Goal: Task Accomplishment & Management: Use online tool/utility

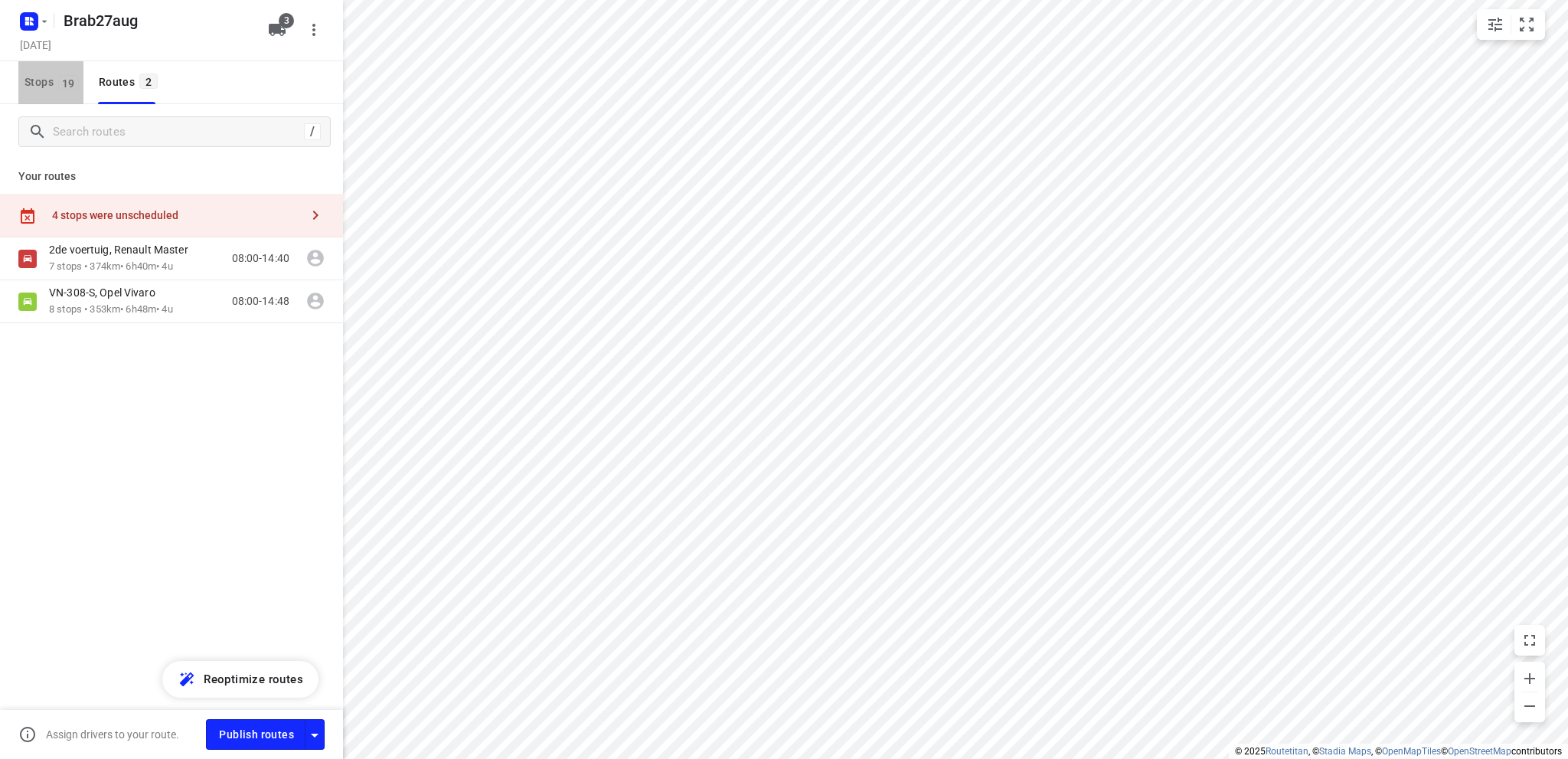
click at [30, 79] on span "Stops 19" at bounding box center [54, 82] width 59 height 19
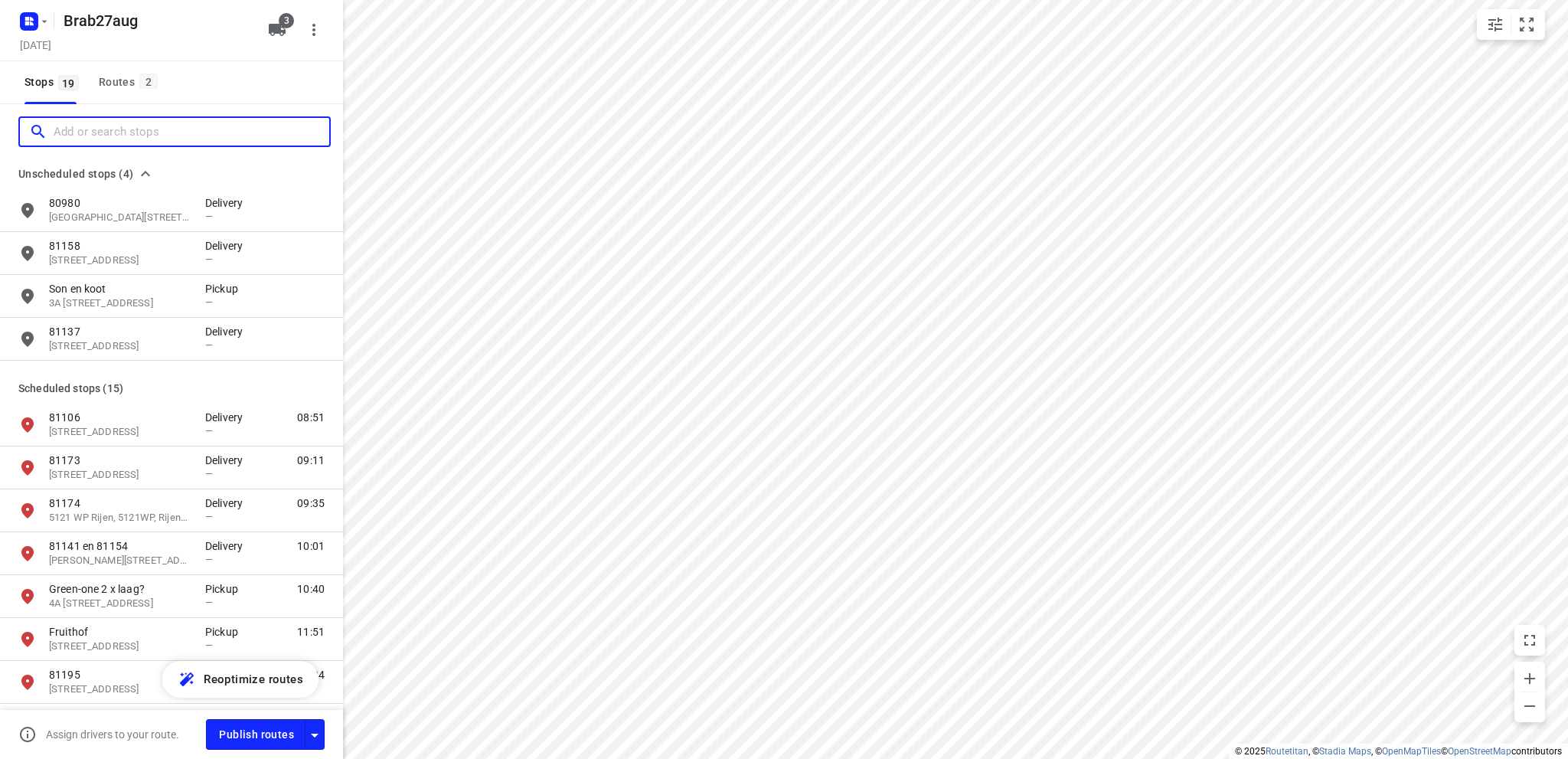
click at [52, 131] on div at bounding box center [179, 132] width 300 height 24
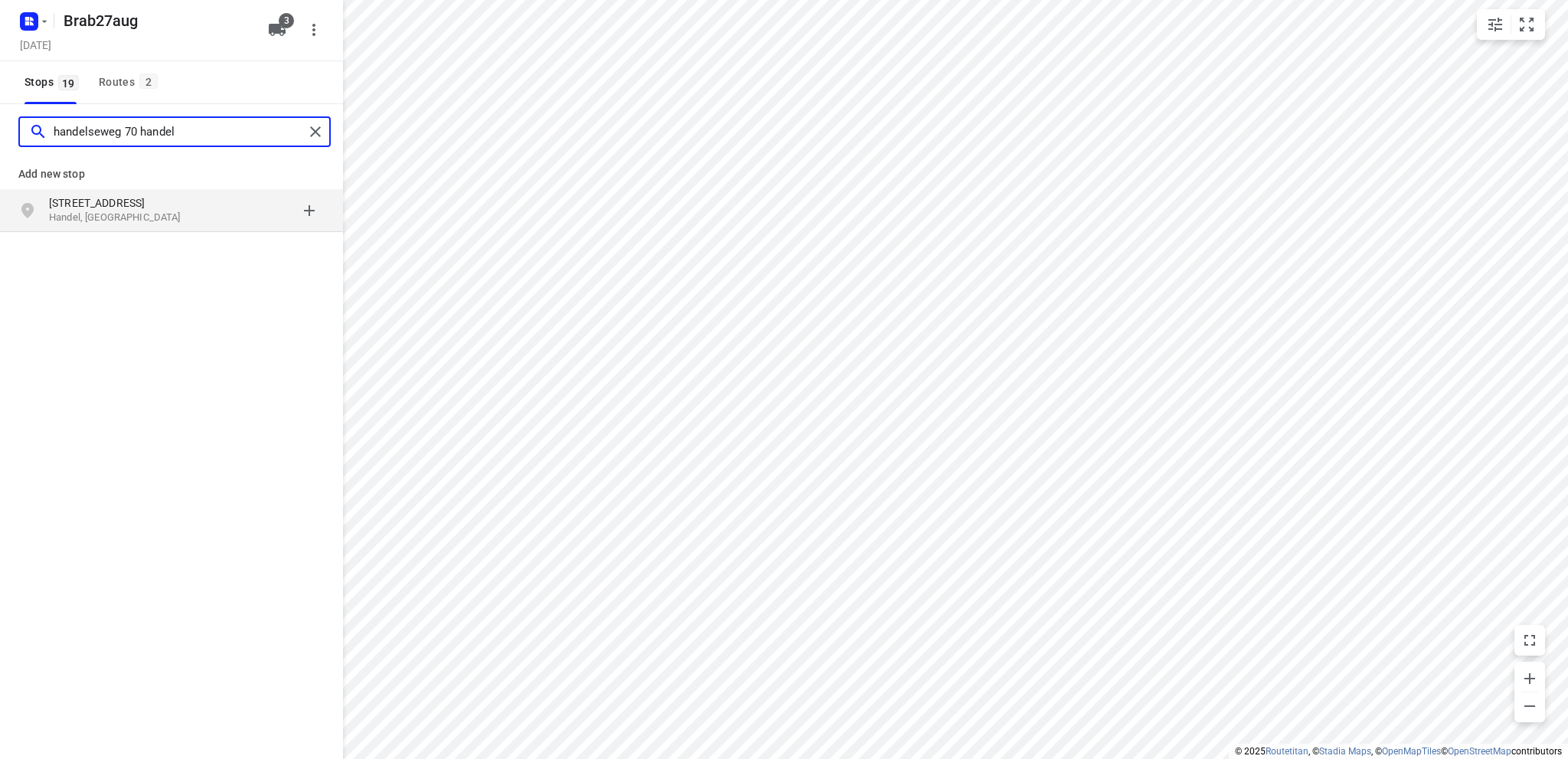
type input "handelseweg 70 handel"
click at [117, 213] on p "Handel, [GEOGRAPHIC_DATA]" at bounding box center [119, 218] width 141 height 14
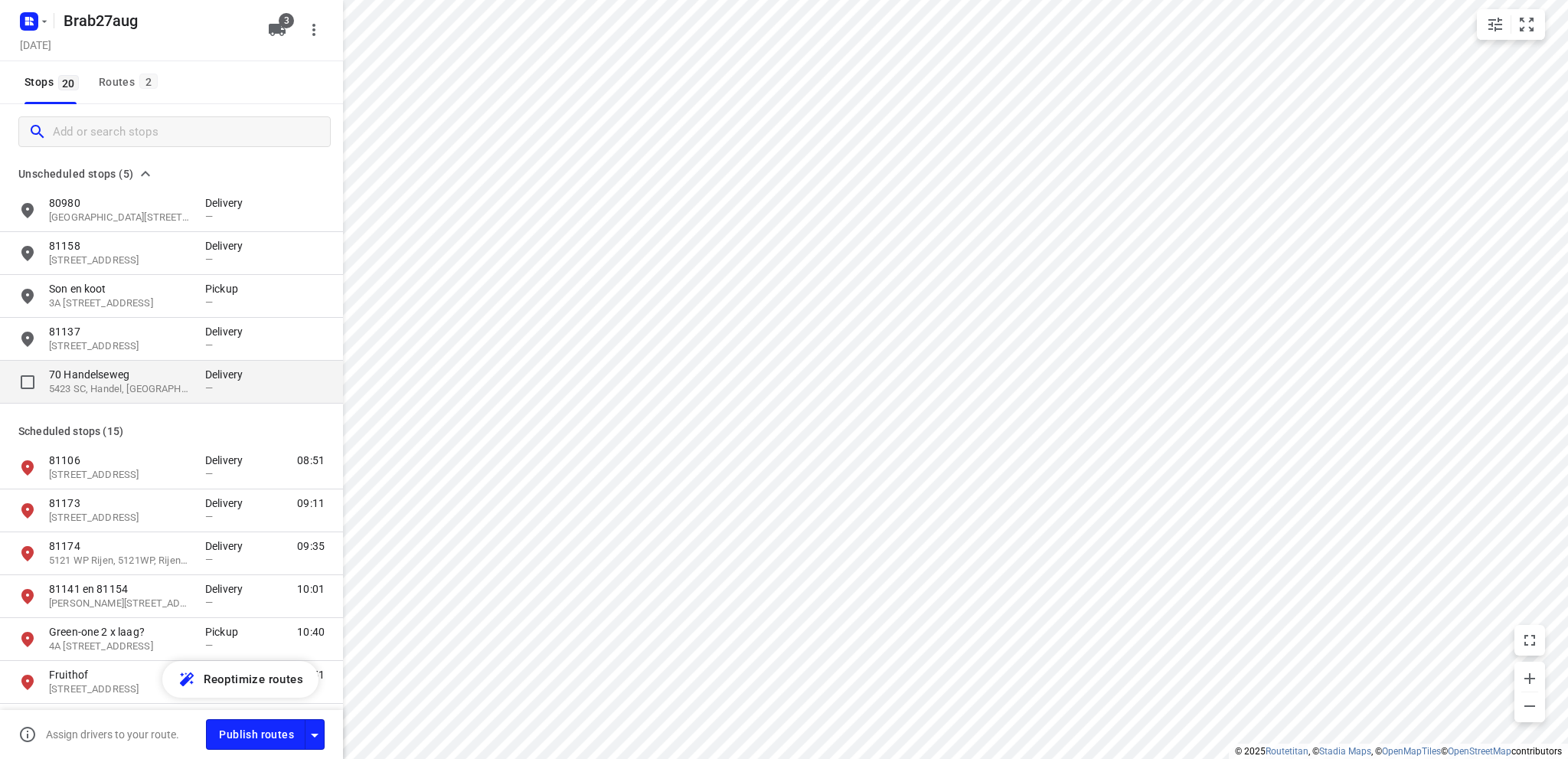
click at [129, 385] on p "5423 SC, Handel, [GEOGRAPHIC_DATA]" at bounding box center [119, 389] width 141 height 14
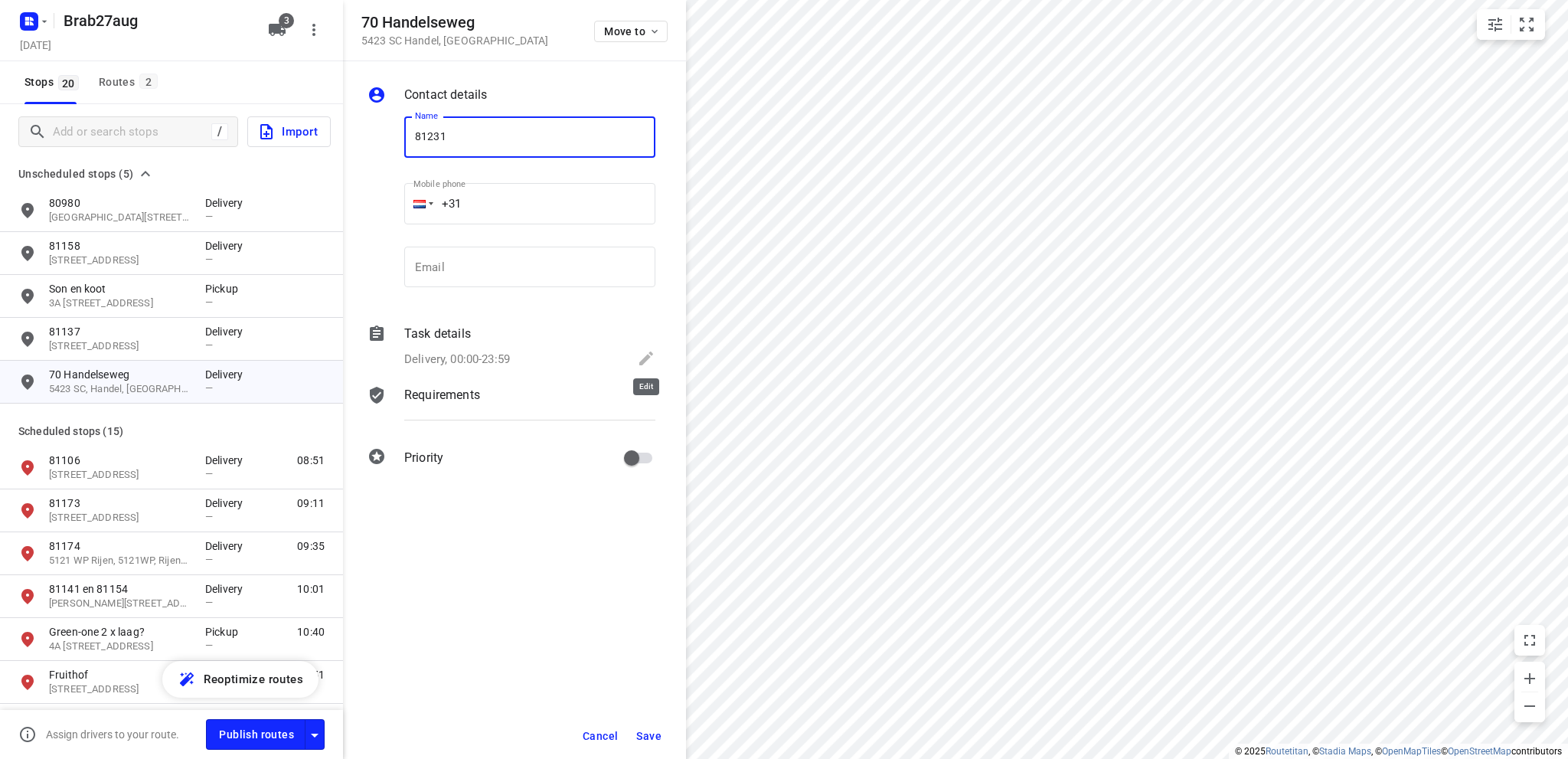
type input "81231"
click at [641, 360] on icon at bounding box center [646, 358] width 18 height 18
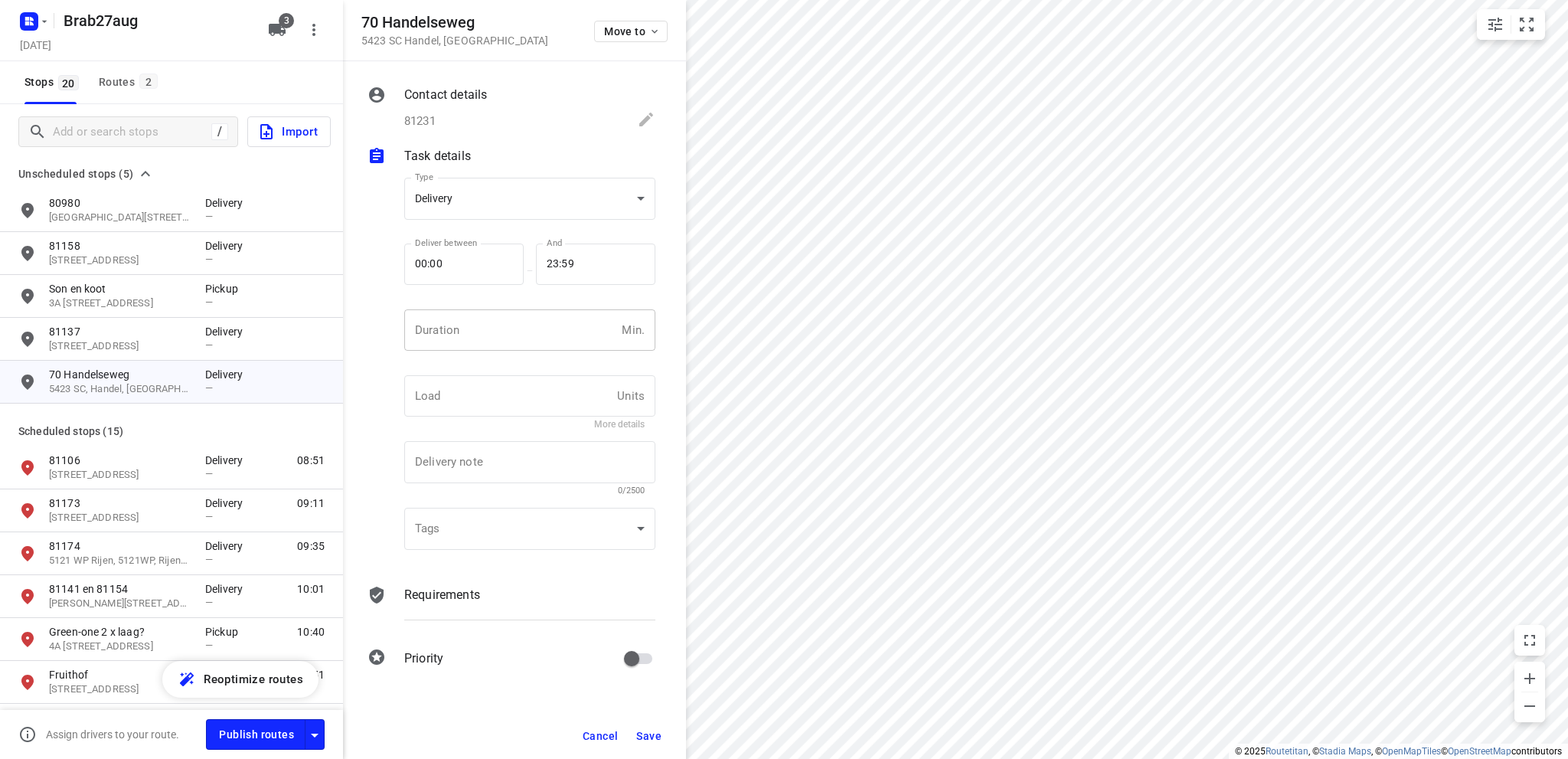
click at [474, 328] on input "number" at bounding box center [509, 329] width 211 height 41
type input "10"
click at [646, 735] on span "Save" at bounding box center [649, 735] width 25 height 13
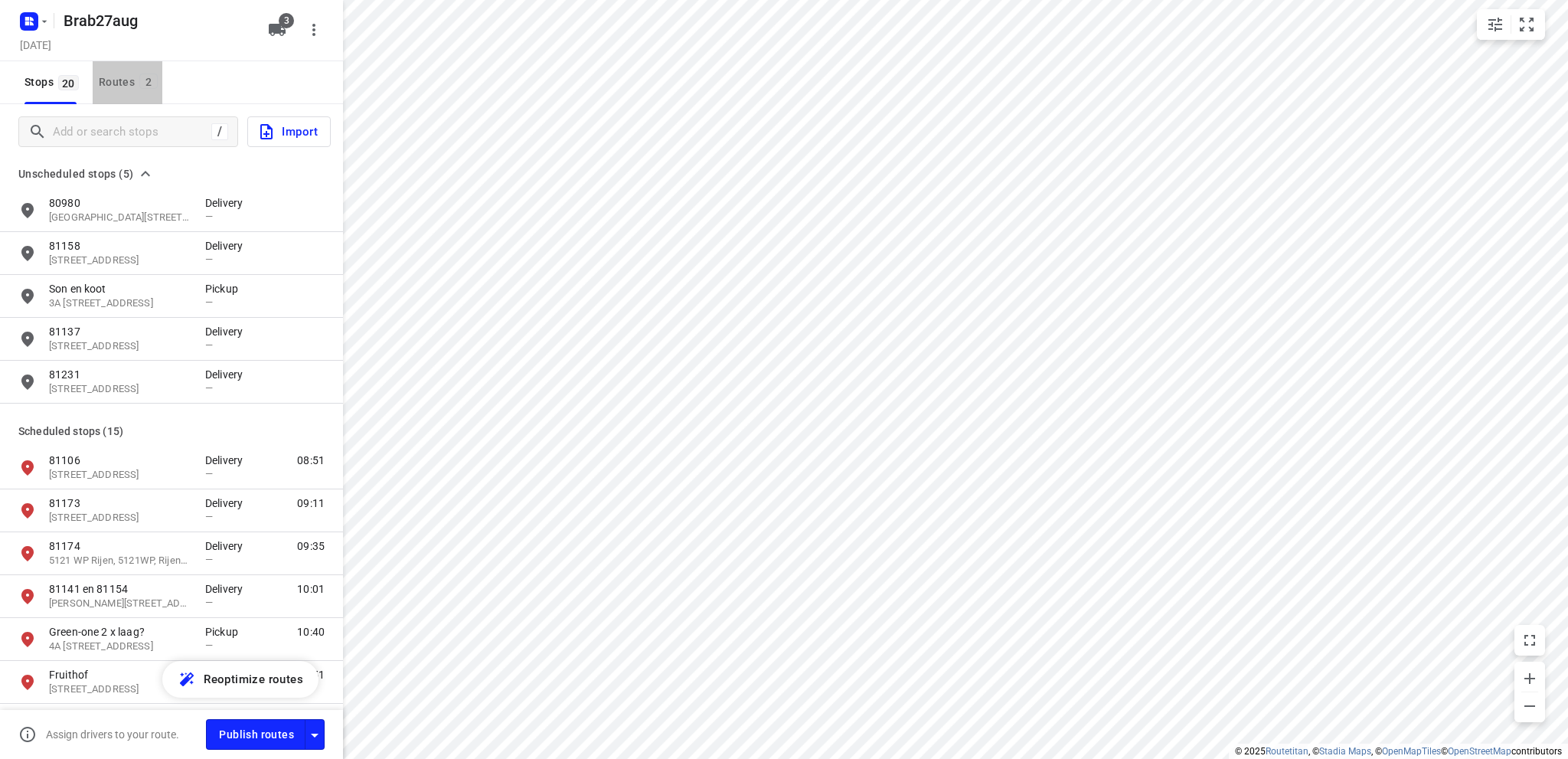
click at [118, 82] on div "Routes 2" at bounding box center [131, 82] width 64 height 19
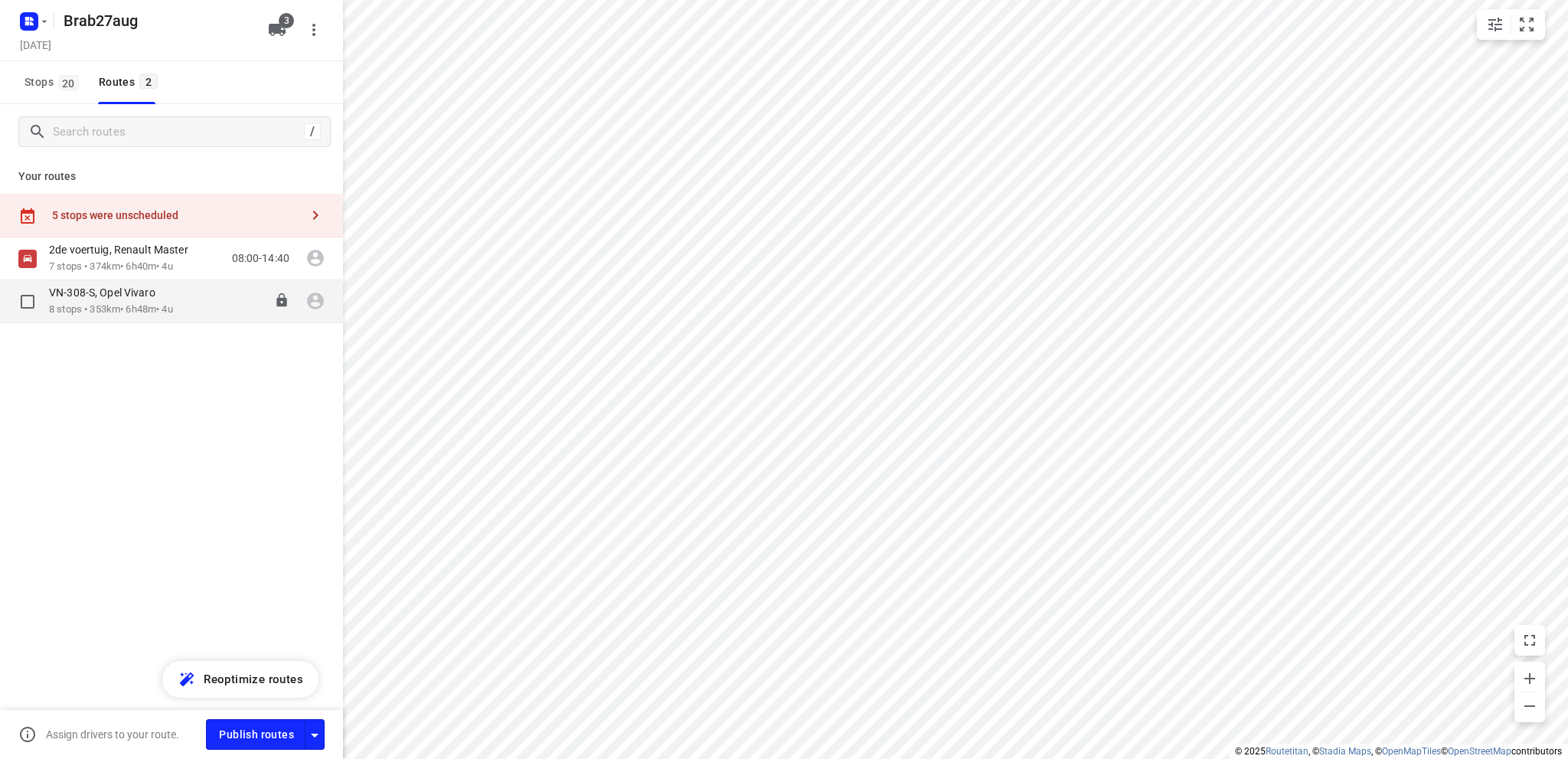
click at [141, 301] on div "VN-308-S, Opel Vivaro" at bounding box center [111, 294] width 124 height 17
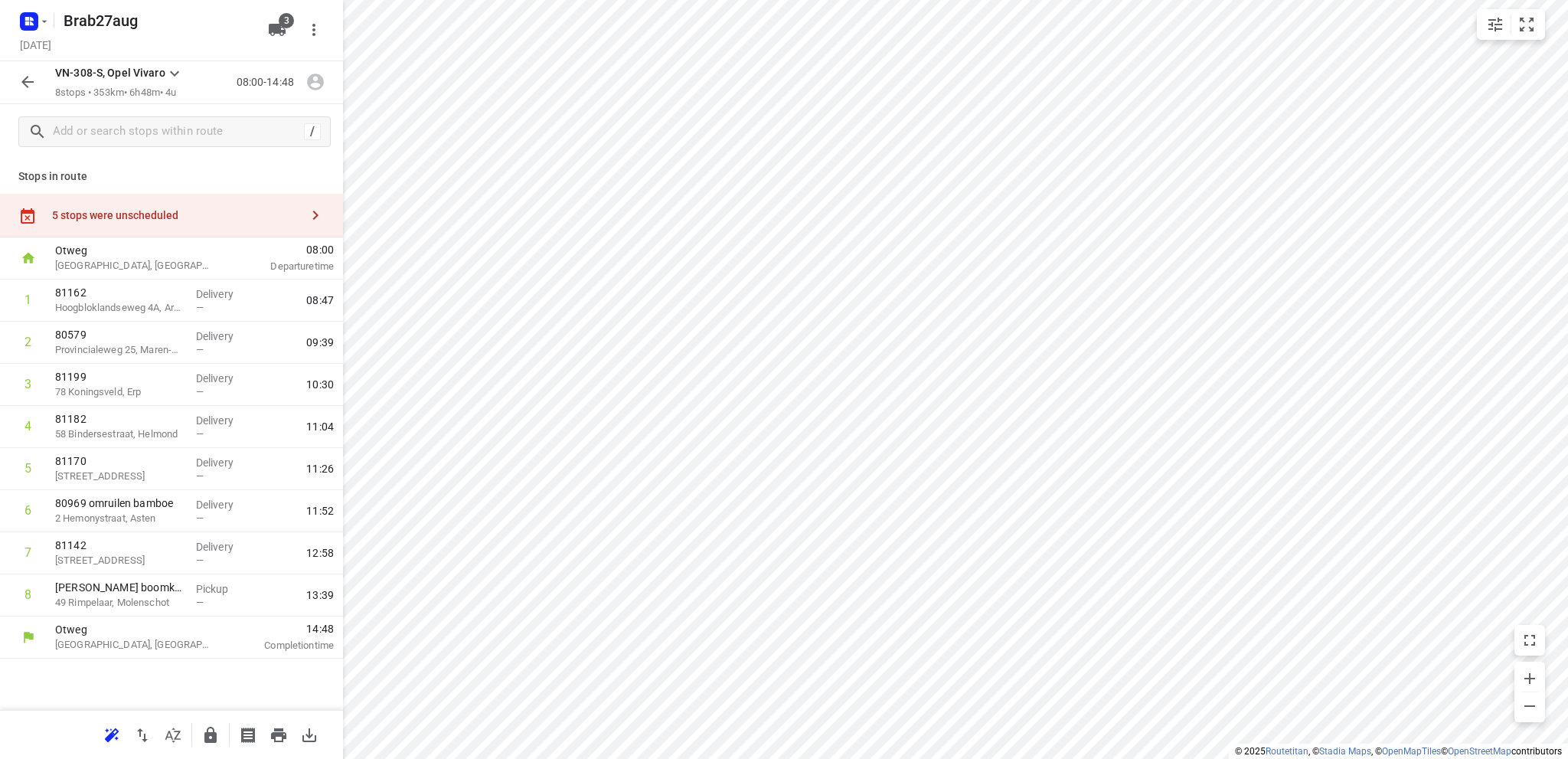
click at [119, 209] on div "5 stops were unscheduled" at bounding box center [176, 215] width 248 height 13
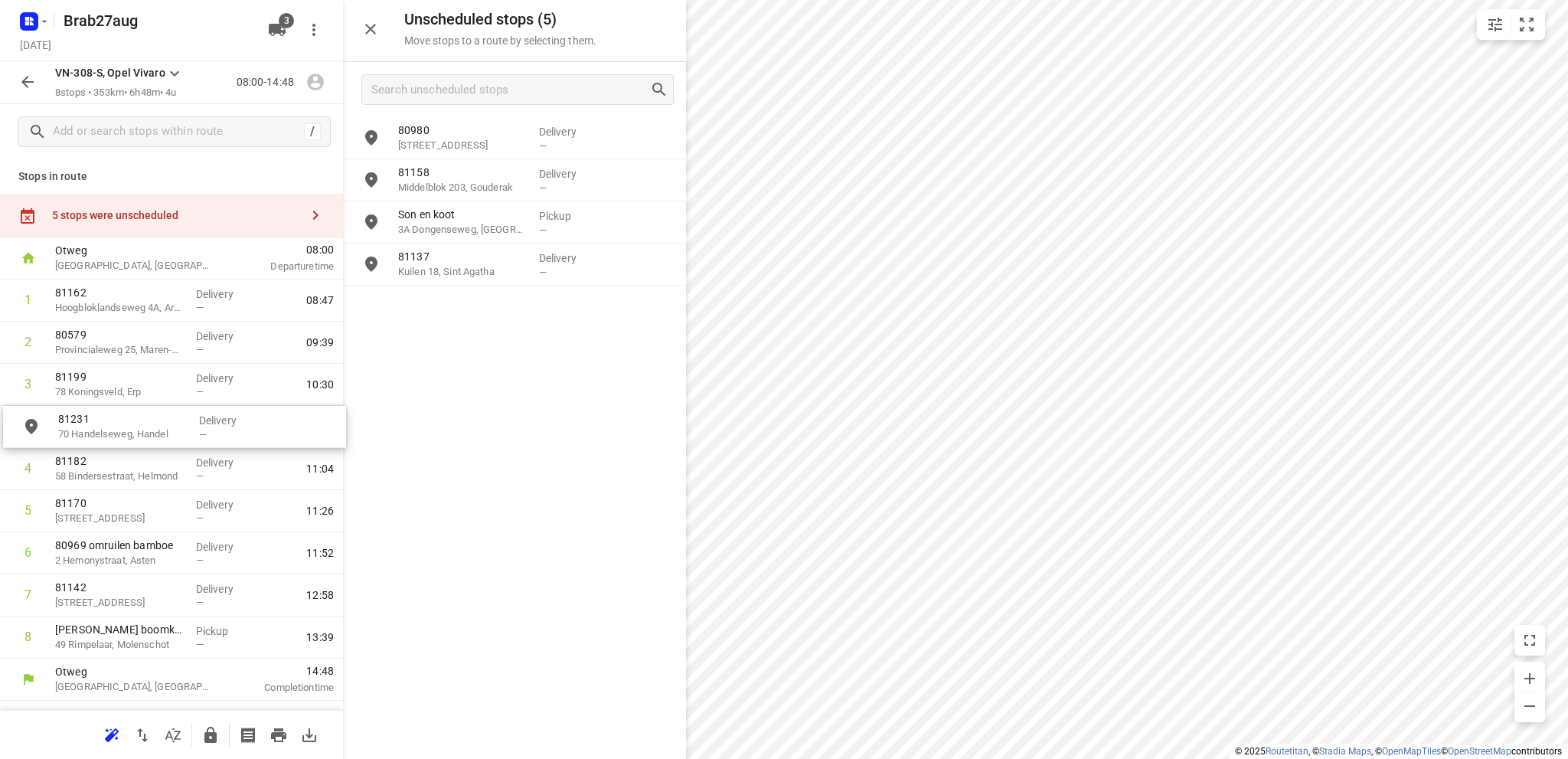
drag, startPoint x: 487, startPoint y: 319, endPoint x: 142, endPoint y: 441, distance: 365.9
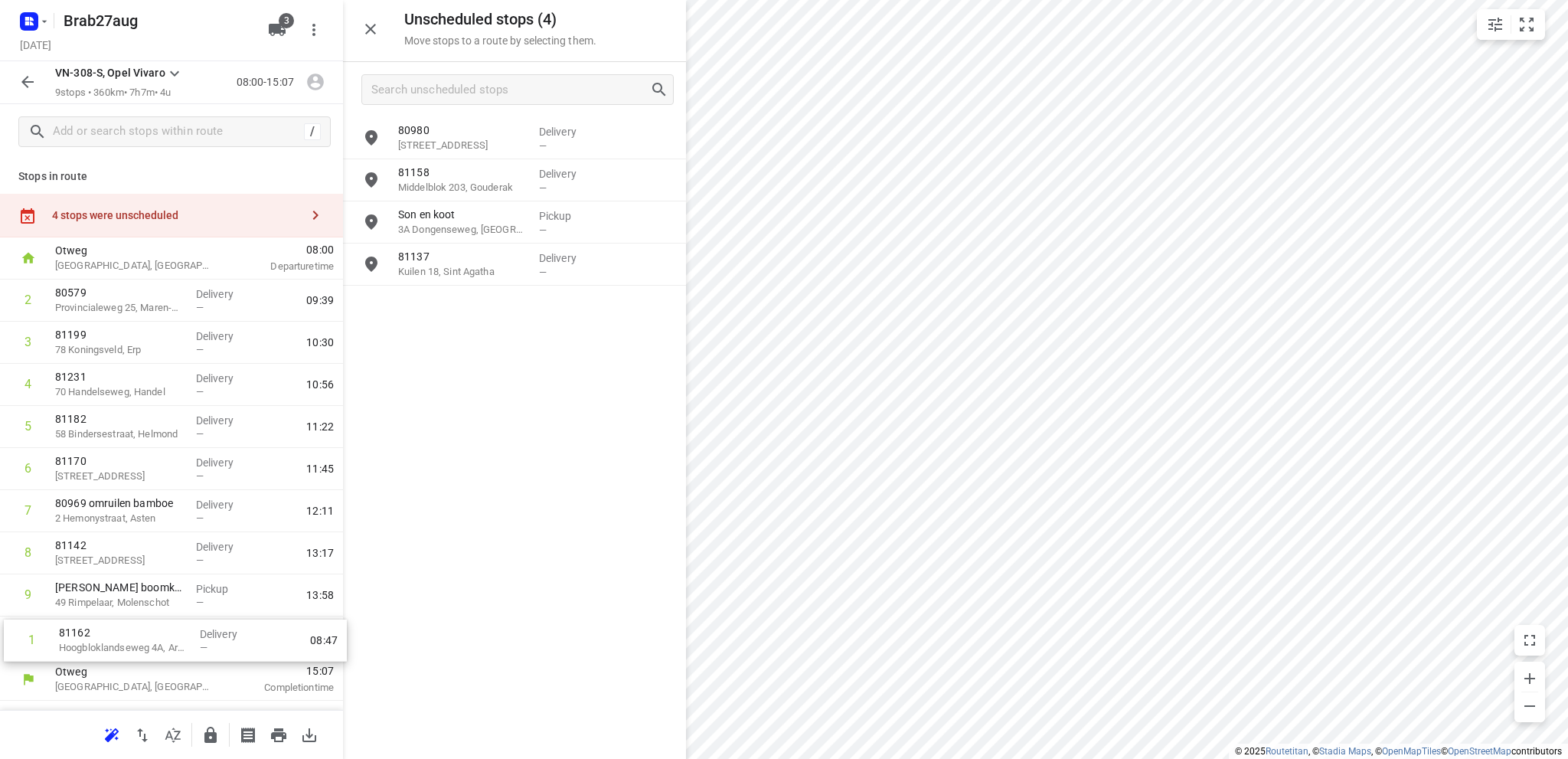
drag, startPoint x: 124, startPoint y: 305, endPoint x: 129, endPoint y: 651, distance: 346.0
click at [129, 651] on div "1 81162 Hoogbloklandseweg 4A, Arkel Delivery — 08:47 2 80579 [STREET_ADDRESS]-k…" at bounding box center [171, 469] width 343 height 379
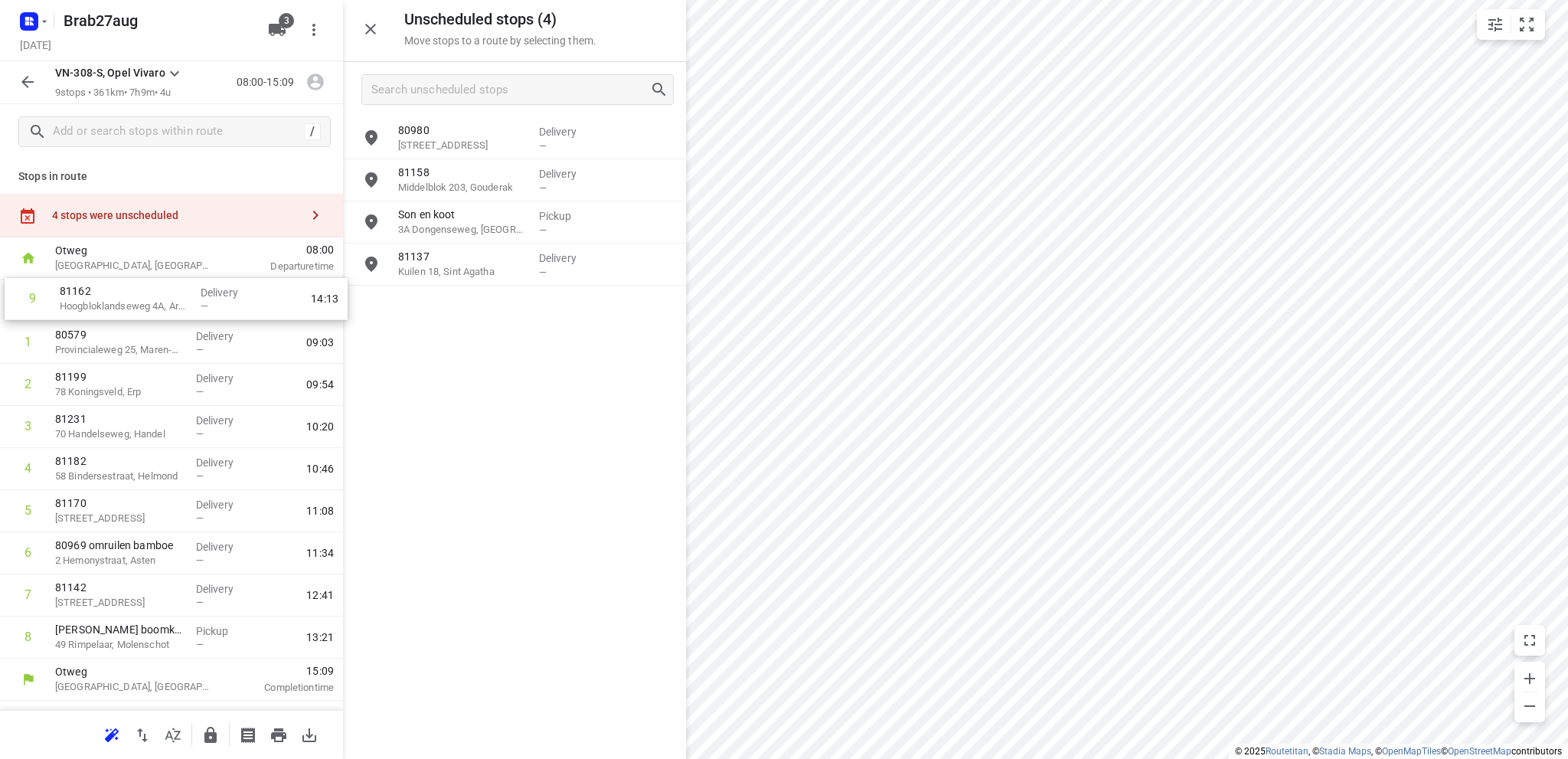
drag, startPoint x: 118, startPoint y: 653, endPoint x: 124, endPoint y: 305, distance: 348.1
click at [124, 305] on div "1 80579 Provincialeweg 25, Maren-kessel Delivery — 09:03 2 81199 78 [GEOGRAPHIC…" at bounding box center [171, 469] width 343 height 379
